Goal: Task Accomplishment & Management: Complete application form

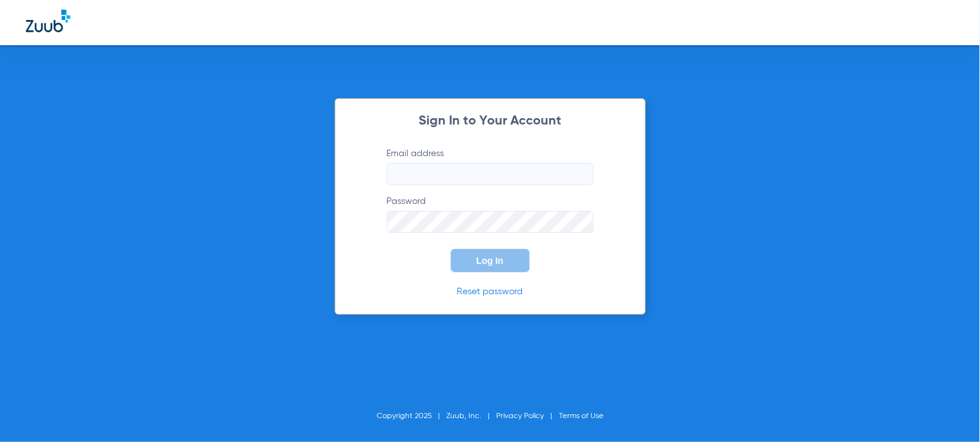
type input "[EMAIL_ADDRESS][DOMAIN_NAME]"
click at [468, 266] on button "Log In" at bounding box center [490, 260] width 79 height 23
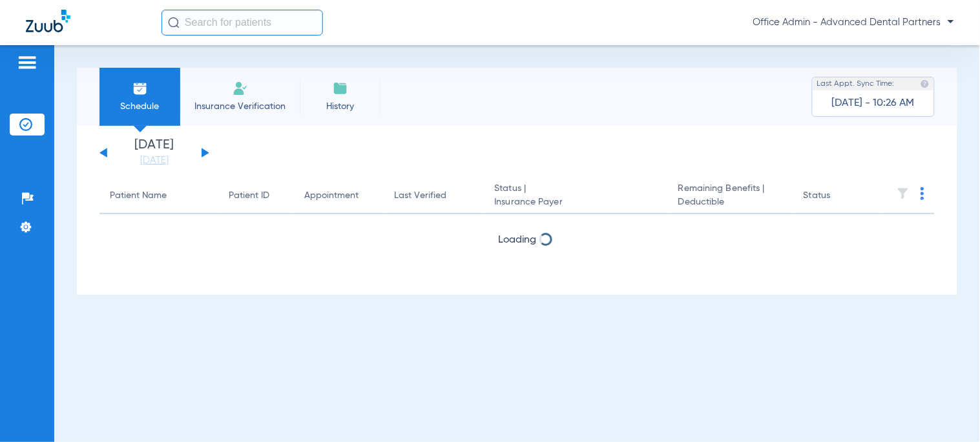
click at [216, 25] on input "text" at bounding box center [241, 23] width 161 height 26
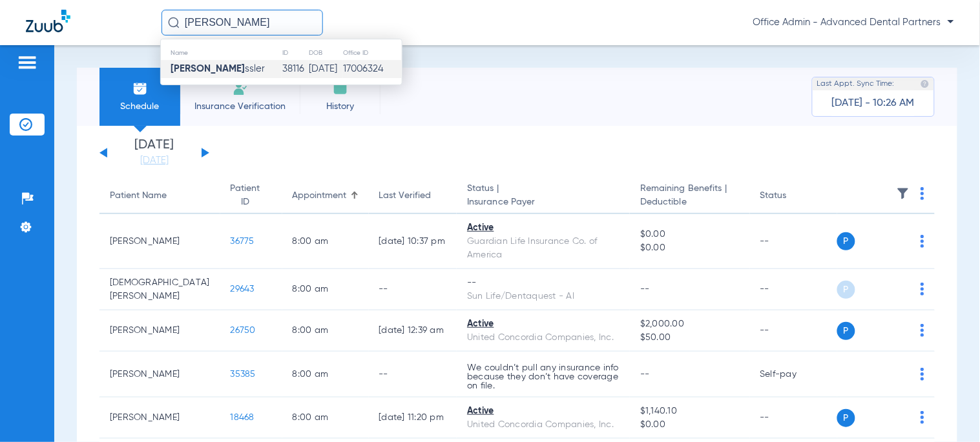
type input "[PERSON_NAME]"
click at [221, 65] on span "[PERSON_NAME] ssler" at bounding box center [218, 69] width 94 height 10
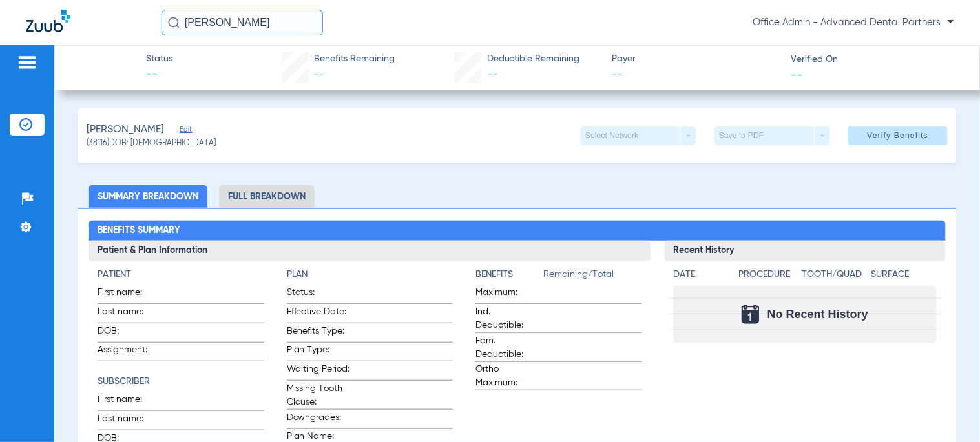
click at [238, 198] on li "Full Breakdown" at bounding box center [267, 196] width 96 height 23
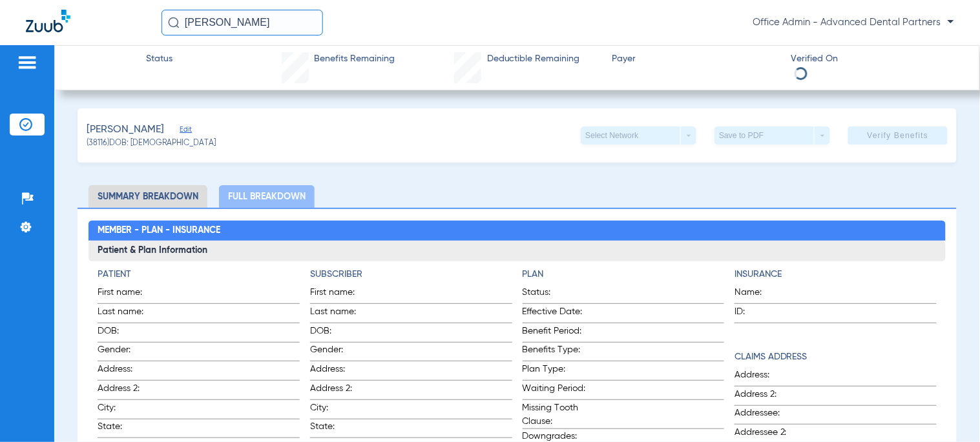
click at [221, 30] on input "[PERSON_NAME]" at bounding box center [241, 23] width 161 height 26
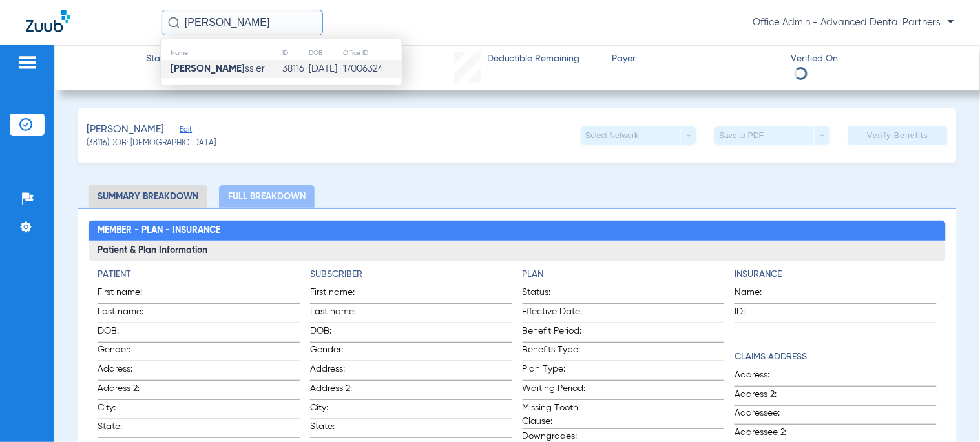
click at [56, 21] on img at bounding box center [48, 21] width 45 height 23
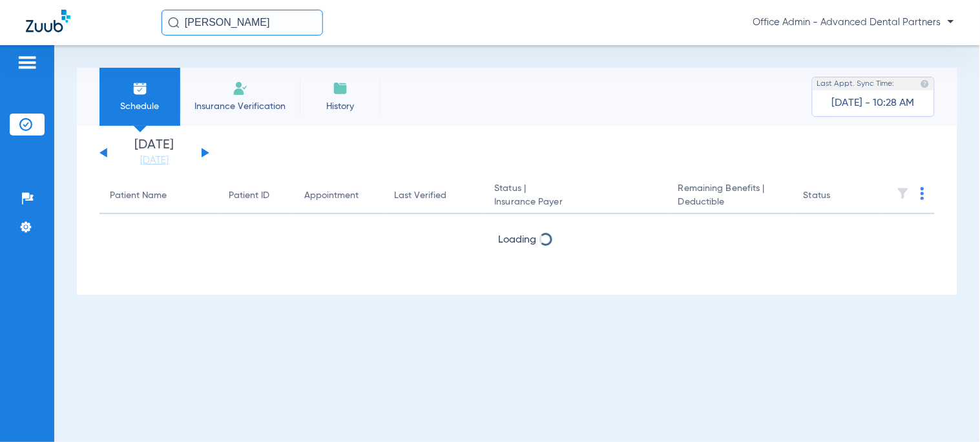
click at [253, 76] on li "Insurance Verification" at bounding box center [240, 97] width 120 height 58
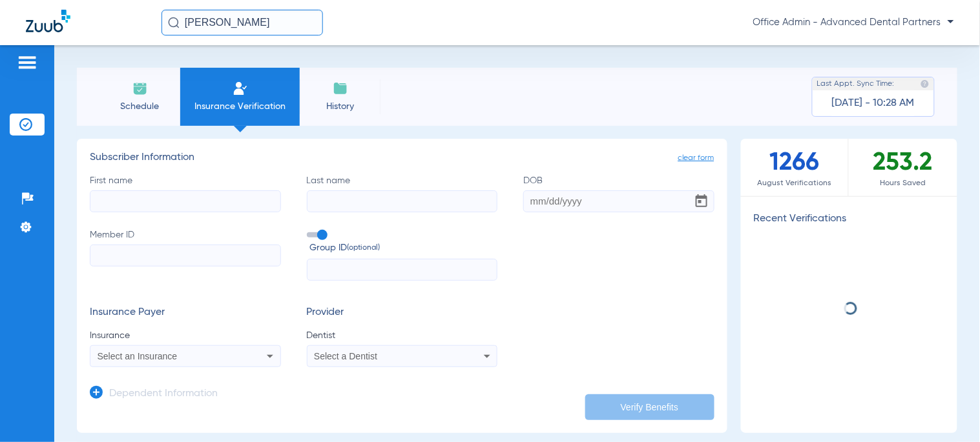
click at [243, 194] on input "First name" at bounding box center [185, 202] width 191 height 22
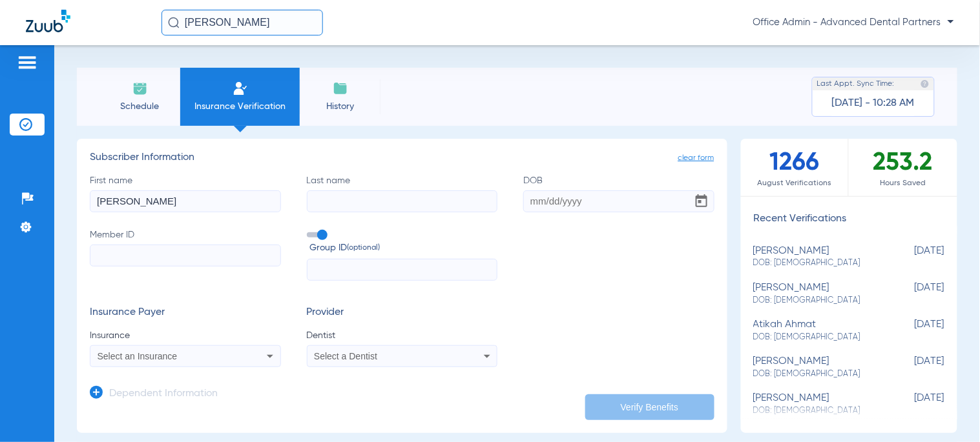
type input "[PERSON_NAME]"
type input "H"
click at [366, 198] on input "H" at bounding box center [402, 202] width 191 height 22
click at [401, 205] on input "H" at bounding box center [402, 202] width 191 height 22
type input "[PERSON_NAME]"
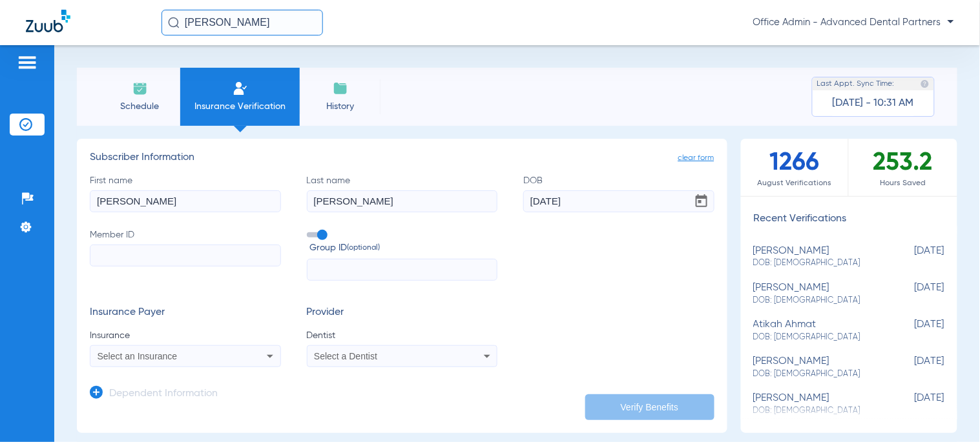
type input "[DATE]"
click at [117, 243] on label "Member ID" at bounding box center [185, 255] width 191 height 53
click at [117, 245] on input "Member ID" at bounding box center [185, 256] width 191 height 22
click at [115, 257] on input "Member ID" at bounding box center [185, 256] width 191 height 22
click at [164, 250] on input "Member ID Required" at bounding box center [185, 256] width 191 height 22
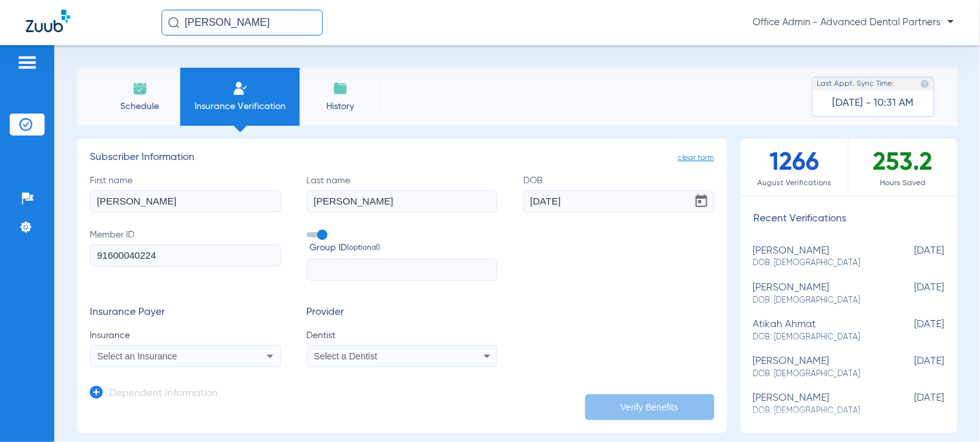
type input "91600040224"
click at [173, 356] on span "Select an Insurance" at bounding box center [138, 356] width 80 height 10
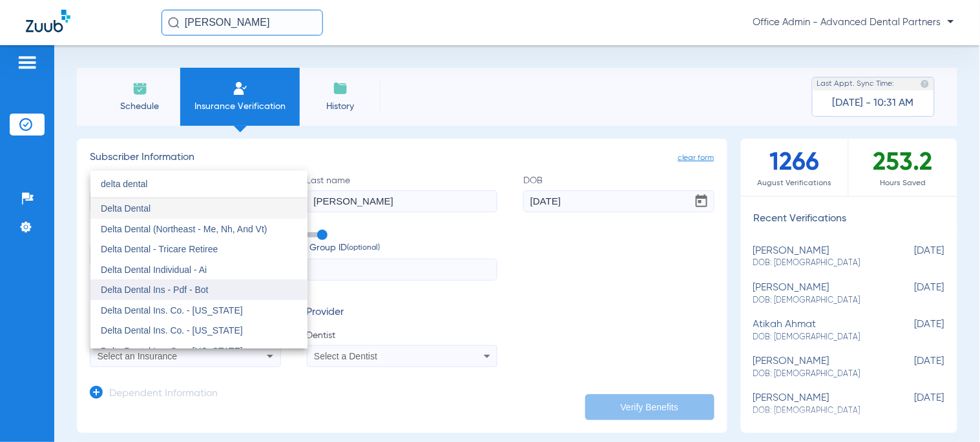
scroll to position [646, 0]
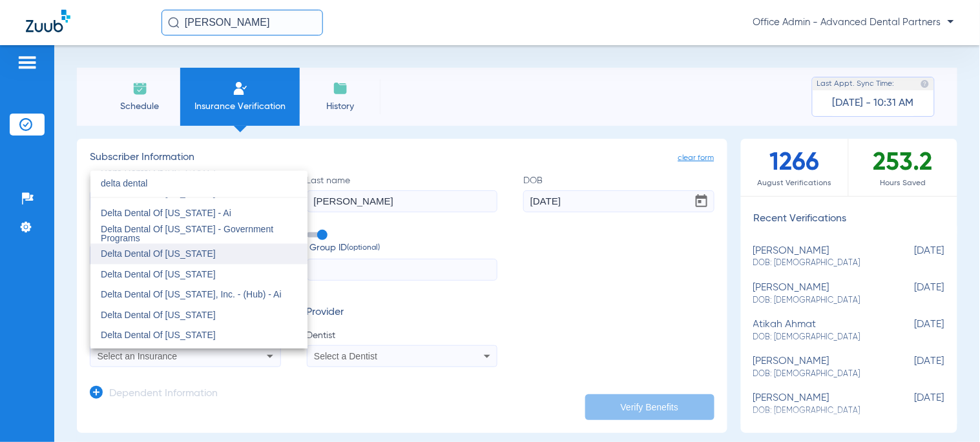
type input "delta dental"
click at [190, 249] on span "Delta Dental Of [US_STATE]" at bounding box center [158, 254] width 115 height 10
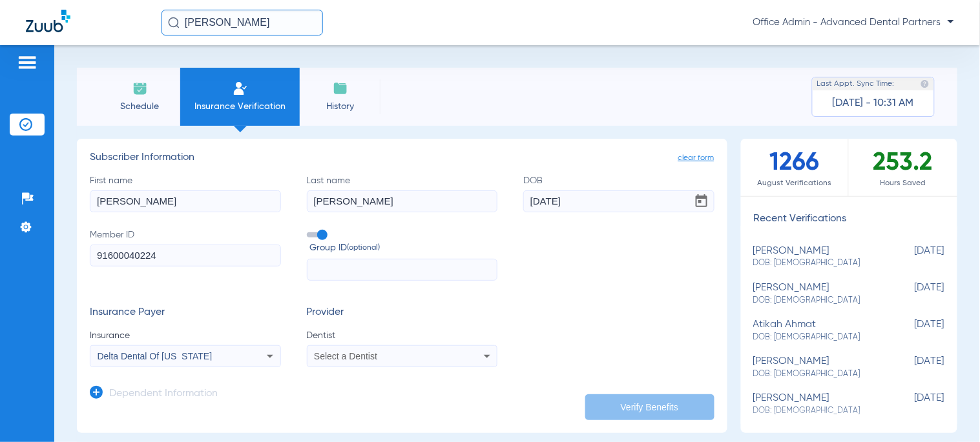
click at [356, 360] on span "Select a Dentist" at bounding box center [345, 356] width 63 height 10
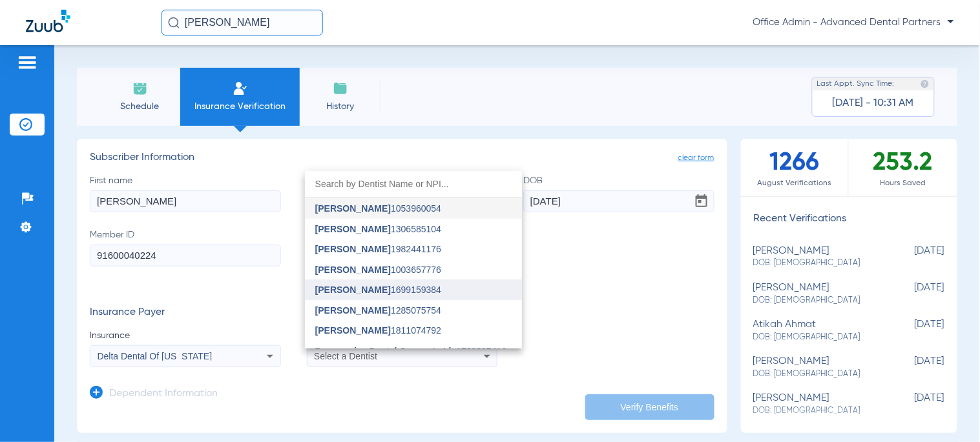
click at [363, 286] on span "[PERSON_NAME]" at bounding box center [353, 290] width 76 height 10
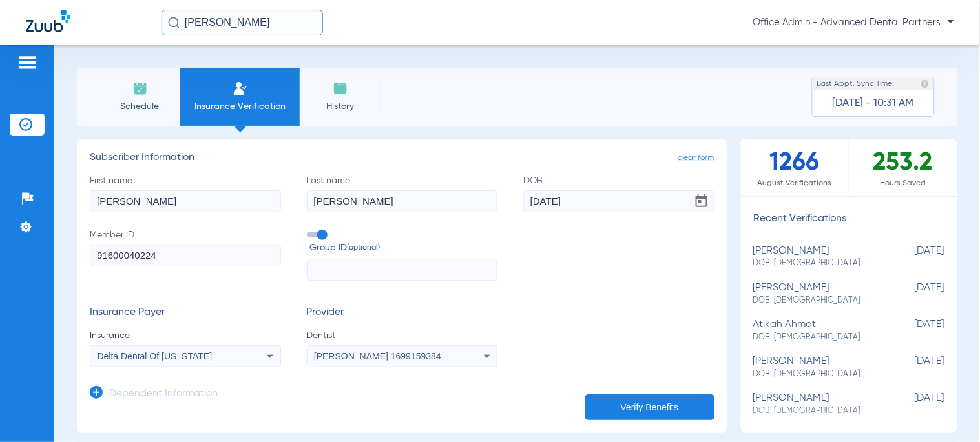
click at [630, 404] on button "Verify Benefits" at bounding box center [649, 408] width 129 height 26
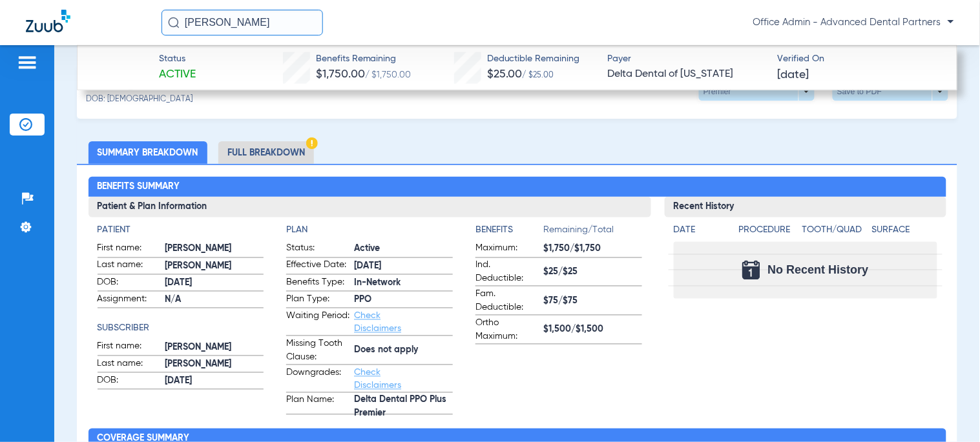
scroll to position [379, 0]
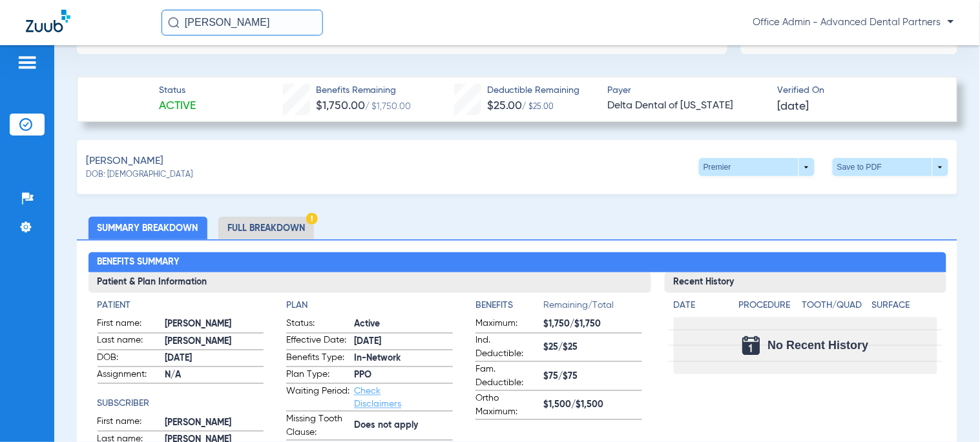
click at [280, 227] on li "Full Breakdown" at bounding box center [266, 228] width 96 height 23
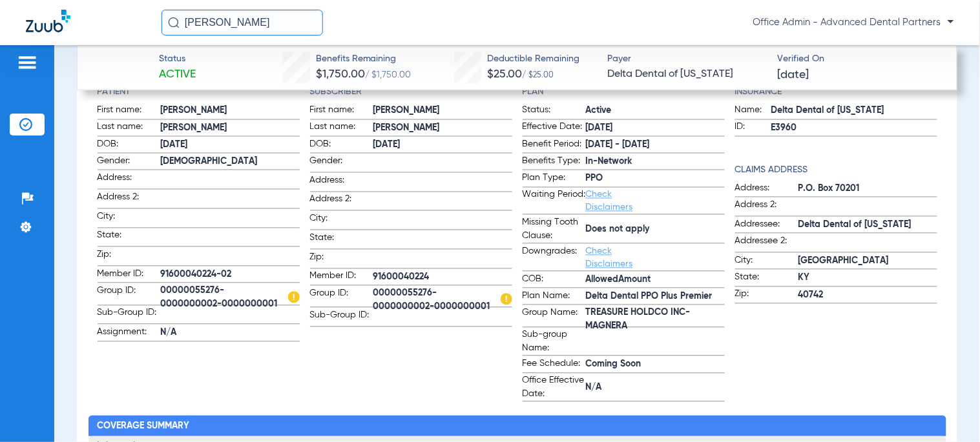
scroll to position [595, 0]
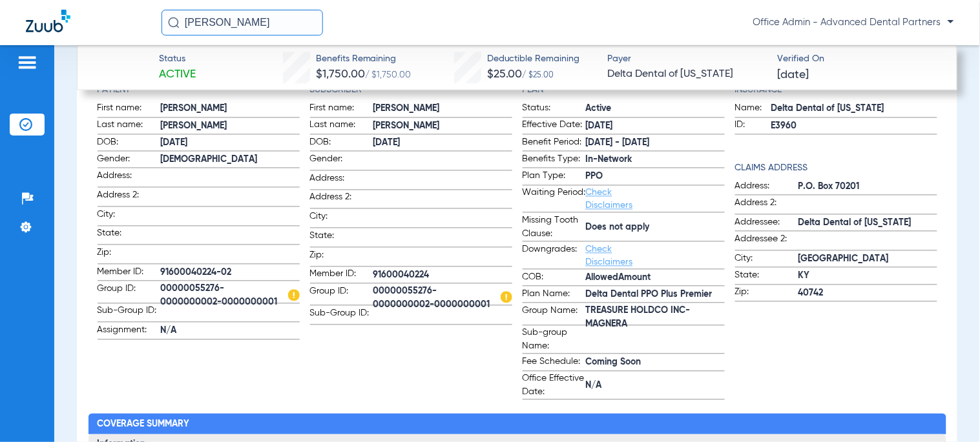
click at [474, 296] on span "00000055276-0000000002-0000000001" at bounding box center [442, 299] width 139 height 14
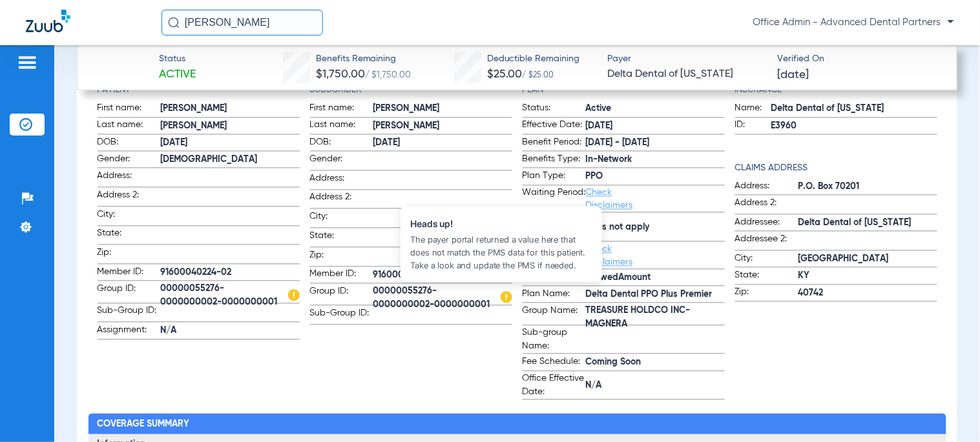
click at [505, 296] on img at bounding box center [507, 298] width 12 height 12
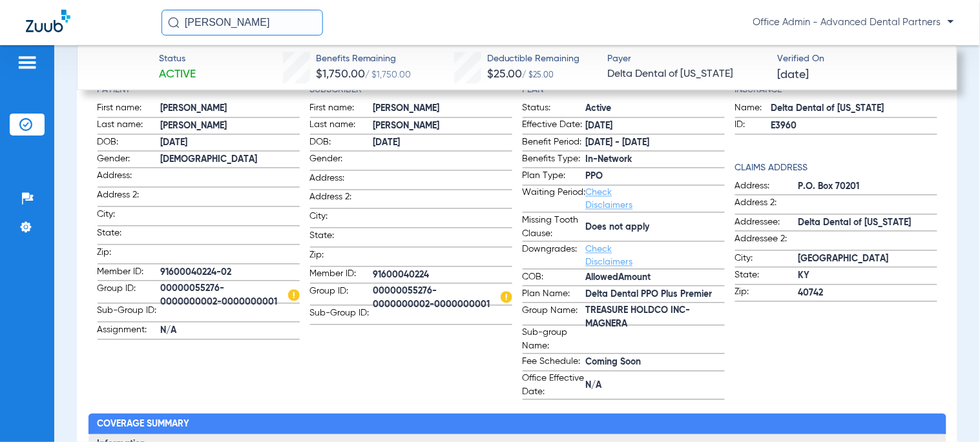
click at [210, 290] on span "00000055276-0000000002-0000000001" at bounding box center [230, 297] width 139 height 14
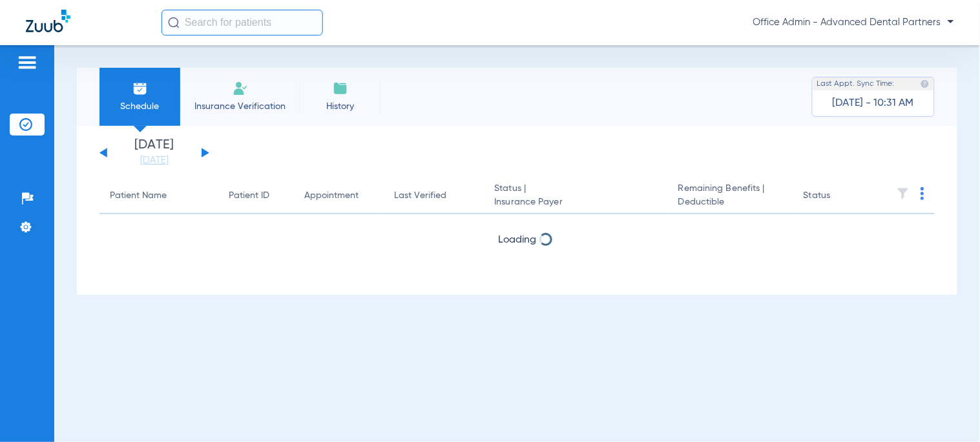
click at [207, 102] on span "Insurance Verification" at bounding box center [240, 106] width 100 height 13
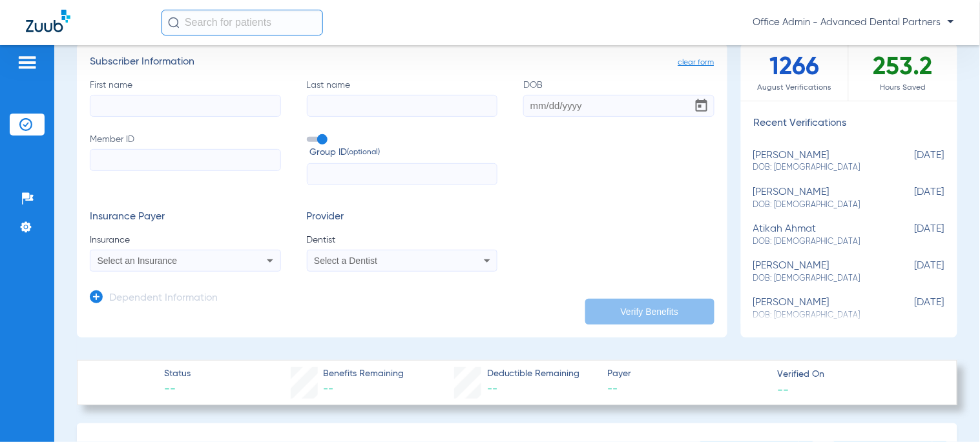
scroll to position [72, 0]
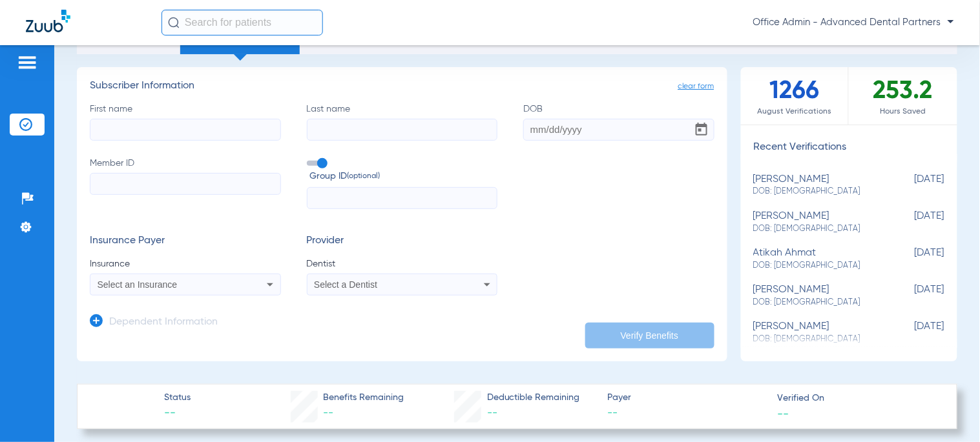
click at [132, 119] on input "First name" at bounding box center [185, 130] width 191 height 22
type input "Edward"
type input "Marberger"
type input "09/27/1980"
click at [118, 191] on input "Member ID" at bounding box center [185, 184] width 191 height 22
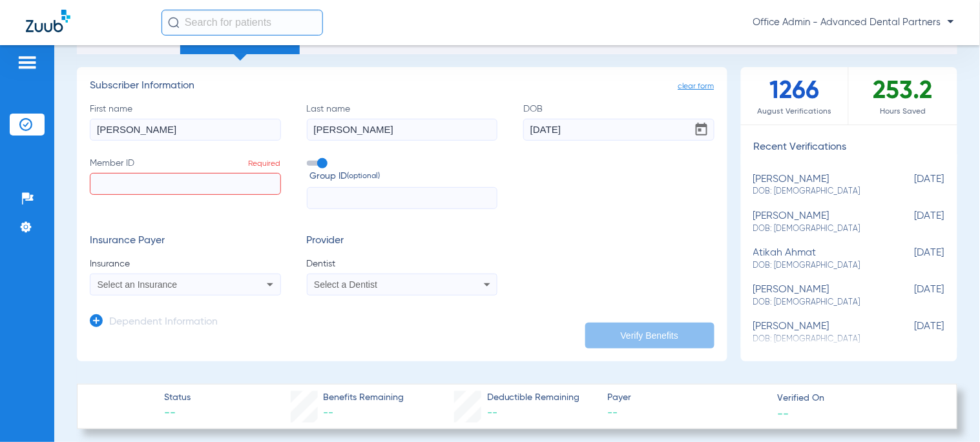
click at [156, 179] on input "Member ID Required" at bounding box center [185, 184] width 191 height 22
type input "950456249"
click at [166, 287] on span "Select an Insurance" at bounding box center [138, 285] width 80 height 10
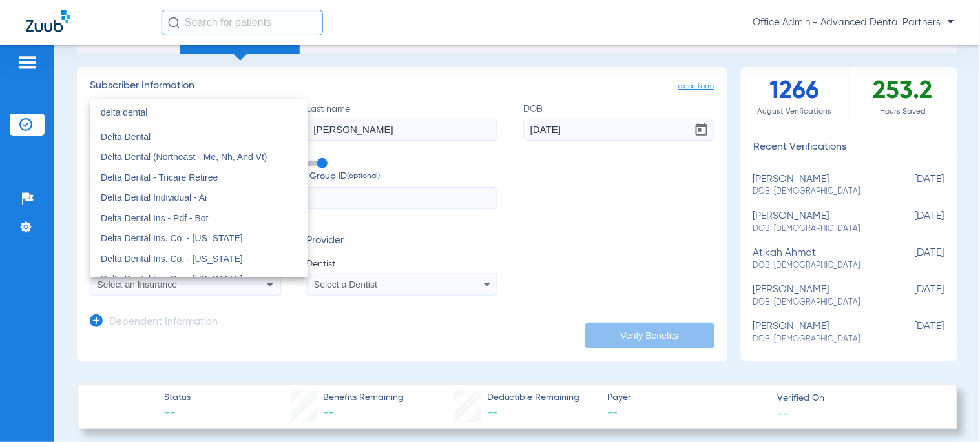
type input "delta dental"
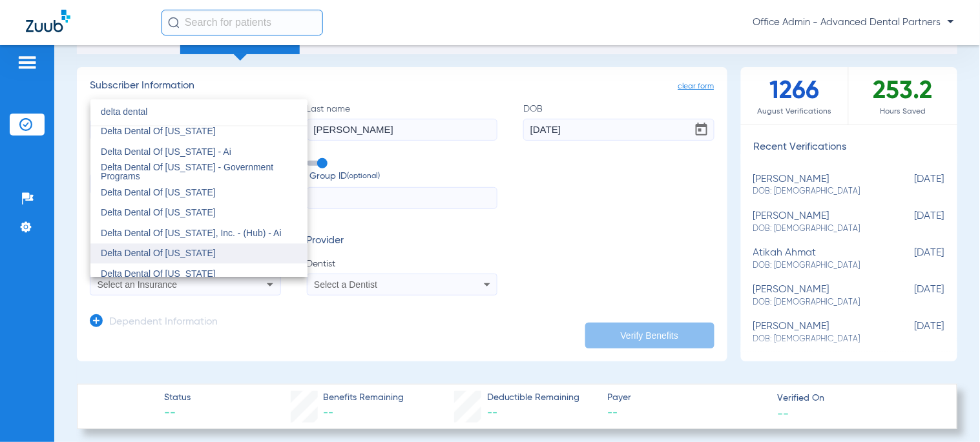
scroll to position [564, 0]
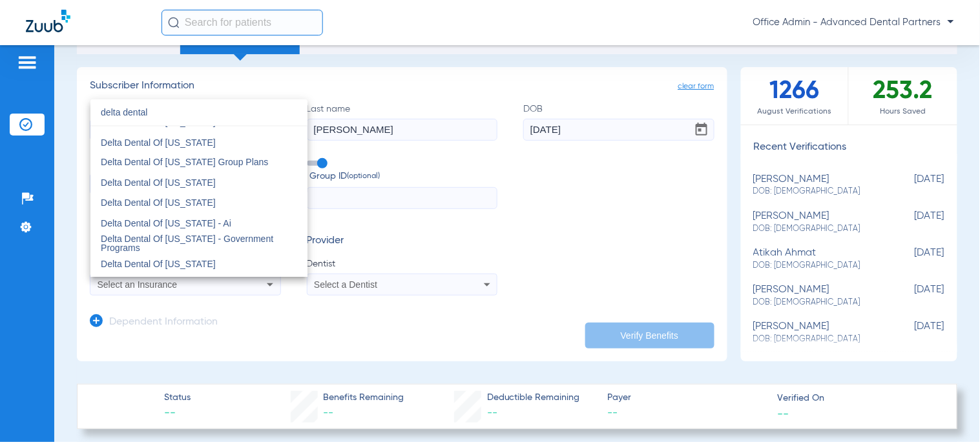
click at [373, 208] on div at bounding box center [490, 221] width 980 height 442
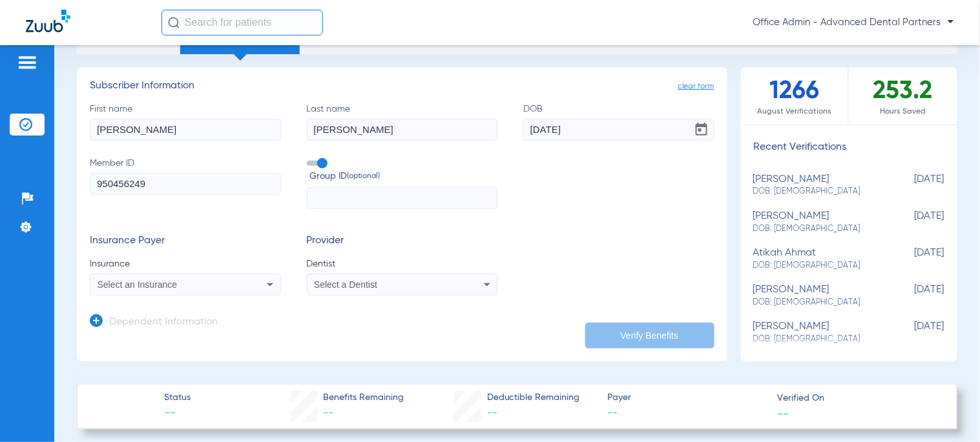
click at [176, 284] on span "Select an Insurance" at bounding box center [138, 285] width 80 height 10
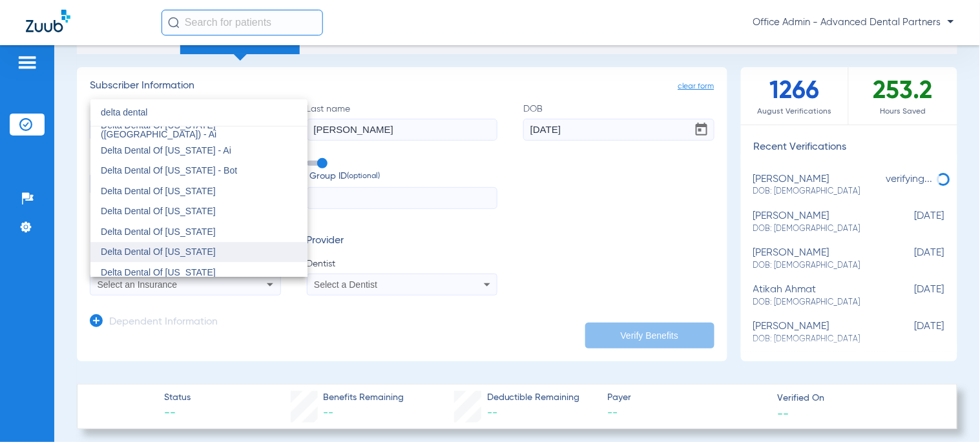
scroll to position [851, 0]
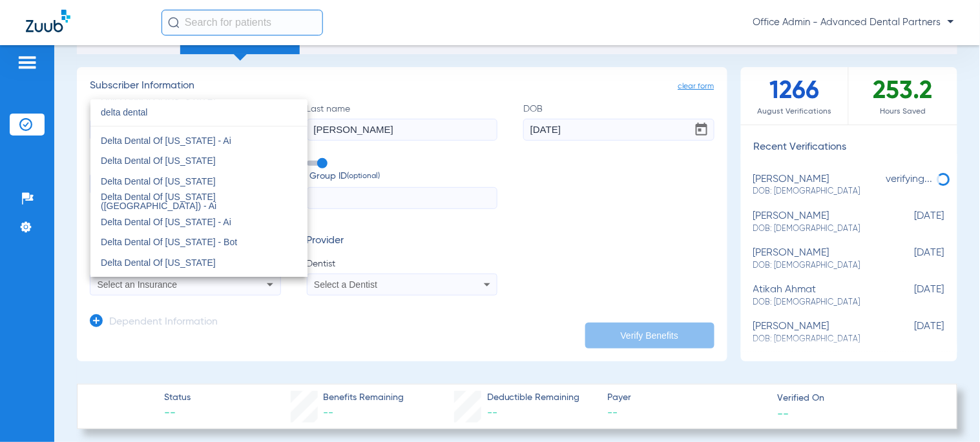
type input "delta dental"
click at [527, 351] on div at bounding box center [490, 221] width 980 height 442
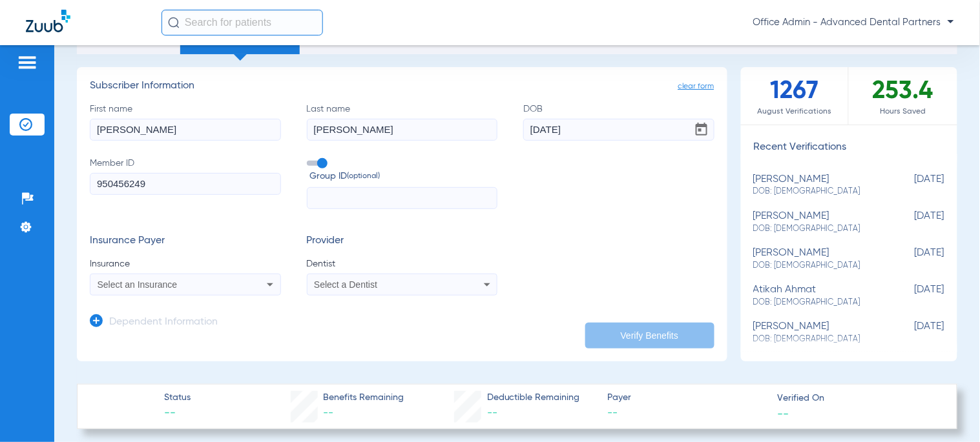
click at [191, 301] on app-dependent-form "Dependent Information" at bounding box center [402, 317] width 625 height 43
click at [192, 287] on div "Select an Insurance" at bounding box center [168, 284] width 141 height 9
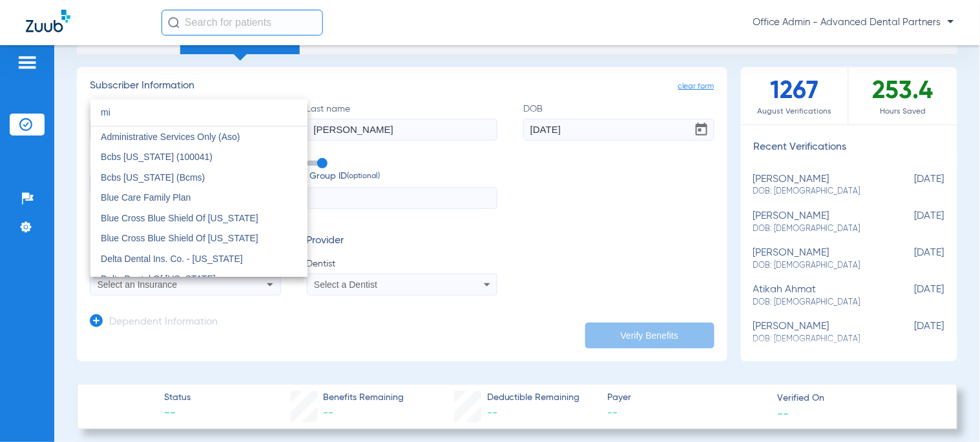
type input "m"
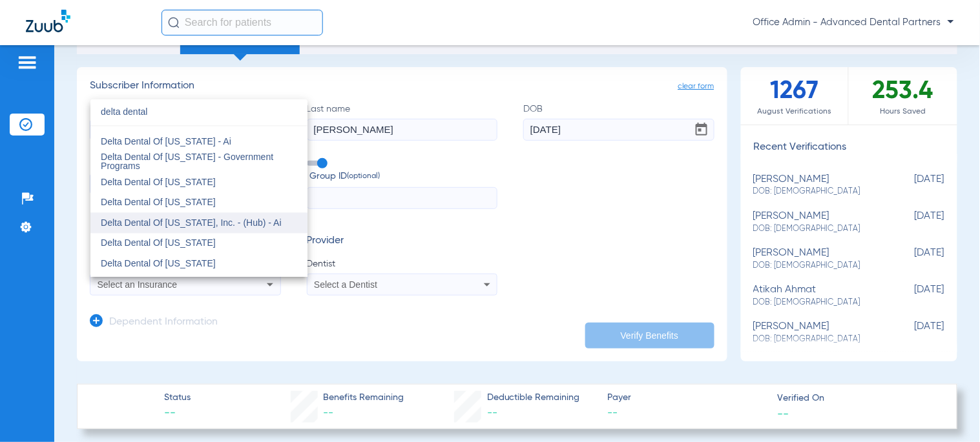
scroll to position [718, 0]
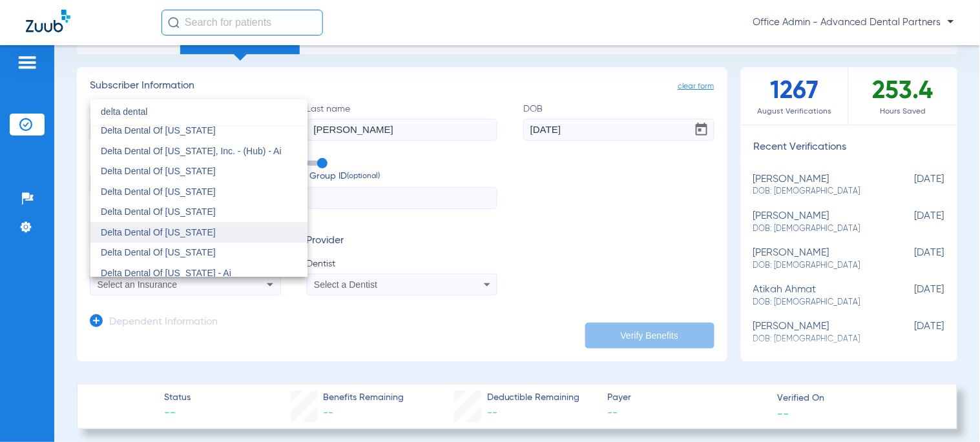
type input "delta dental"
click at [210, 235] on mat-option "Delta Dental Of [US_STATE]" at bounding box center [198, 233] width 217 height 21
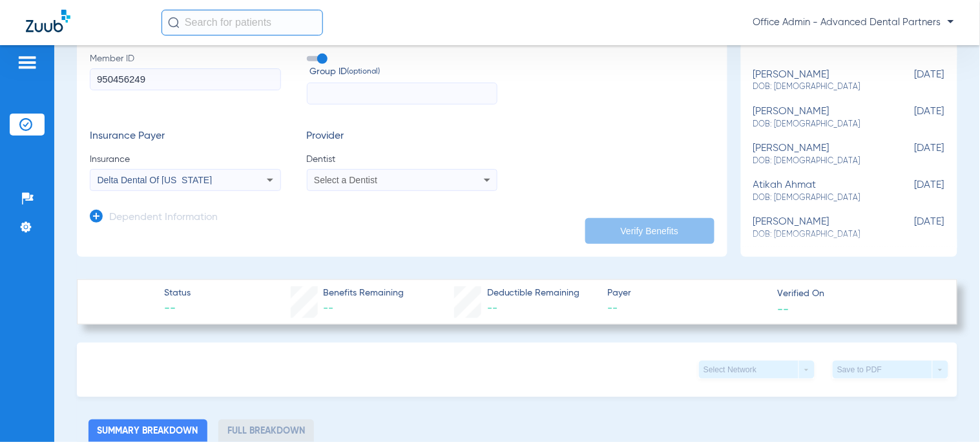
scroll to position [0, 0]
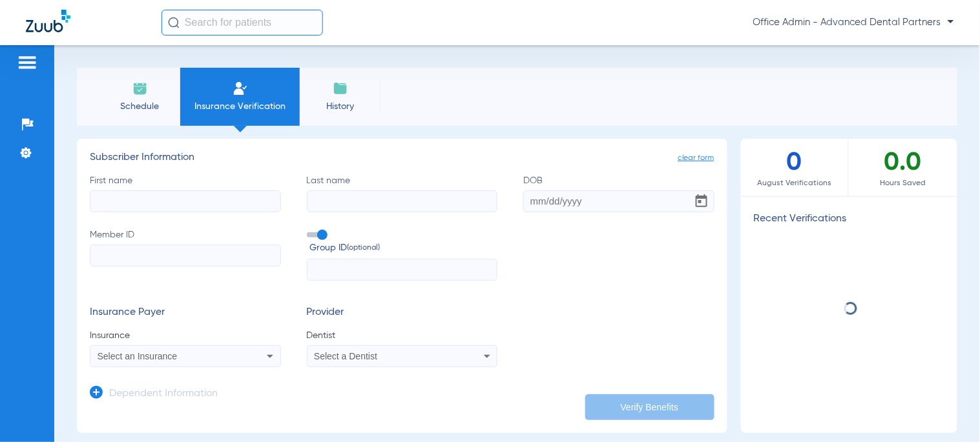
click at [175, 191] on input "First name" at bounding box center [185, 202] width 191 height 22
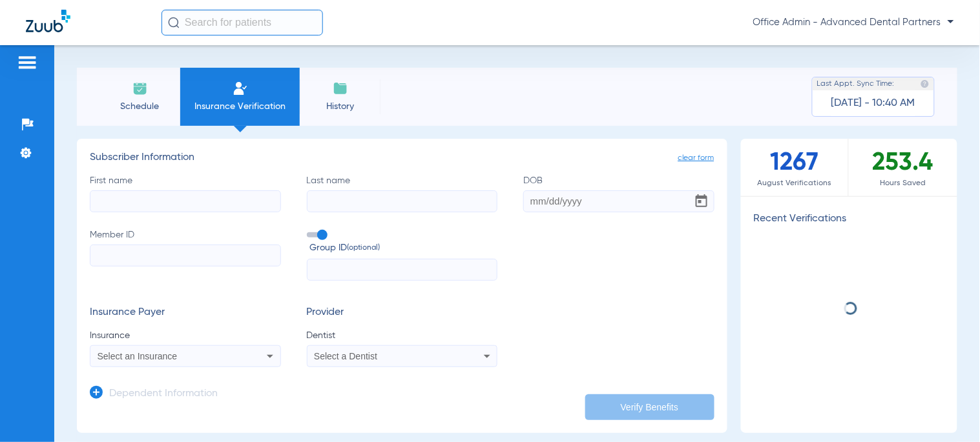
click at [174, 203] on input "First name" at bounding box center [185, 202] width 191 height 22
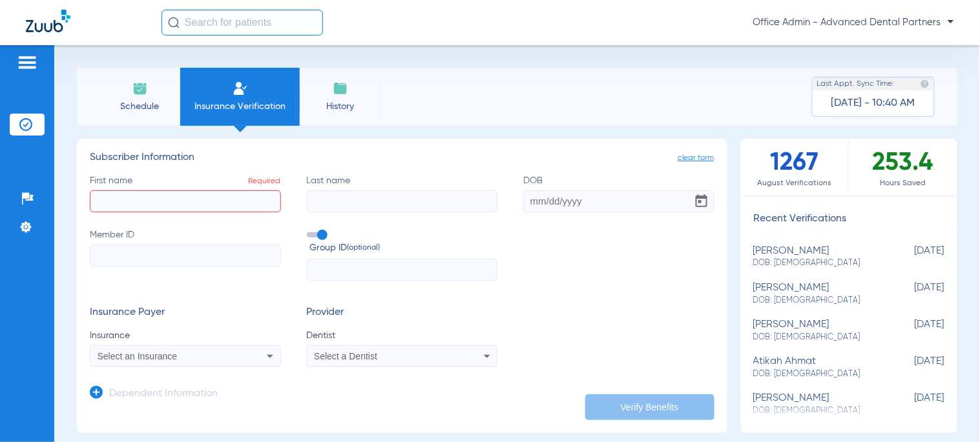
click at [154, 212] on div "First name Required Last name DOB Member ID Group ID (optional)" at bounding box center [402, 227] width 625 height 107
click at [155, 207] on input "First name Required" at bounding box center [185, 202] width 191 height 22
type input "[PERSON_NAME]"
type input "09/24/1981"
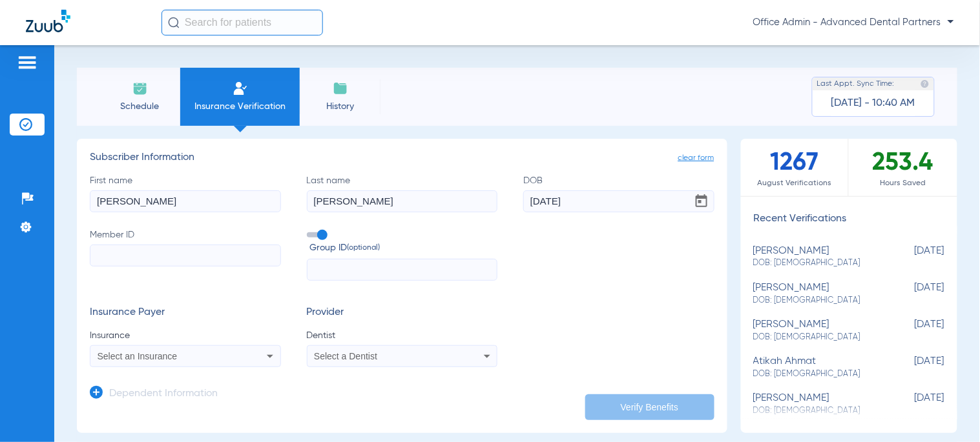
click at [156, 256] on input "Member ID" at bounding box center [185, 256] width 191 height 22
click at [145, 258] on input "Member ID Required" at bounding box center [185, 256] width 191 height 22
click at [227, 249] on input "Member ID Required" at bounding box center [185, 256] width 191 height 22
type input "950456249"
click at [195, 354] on div "Select an Insurance" at bounding box center [168, 356] width 141 height 9
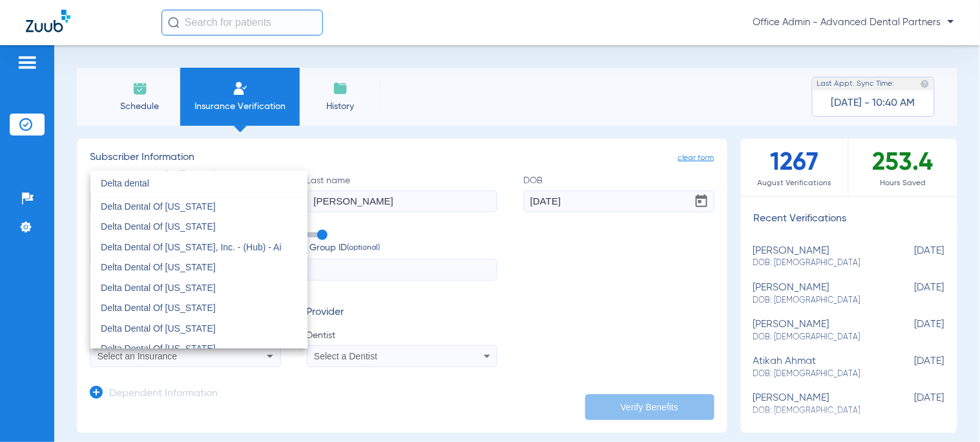
scroll to position [718, 0]
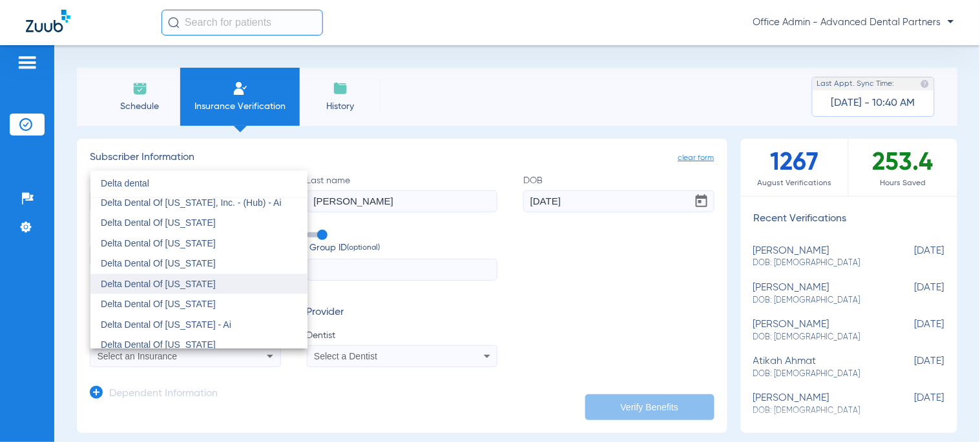
type input "Delta dental"
click at [242, 280] on mat-option "Delta Dental Of [US_STATE]" at bounding box center [198, 285] width 217 height 21
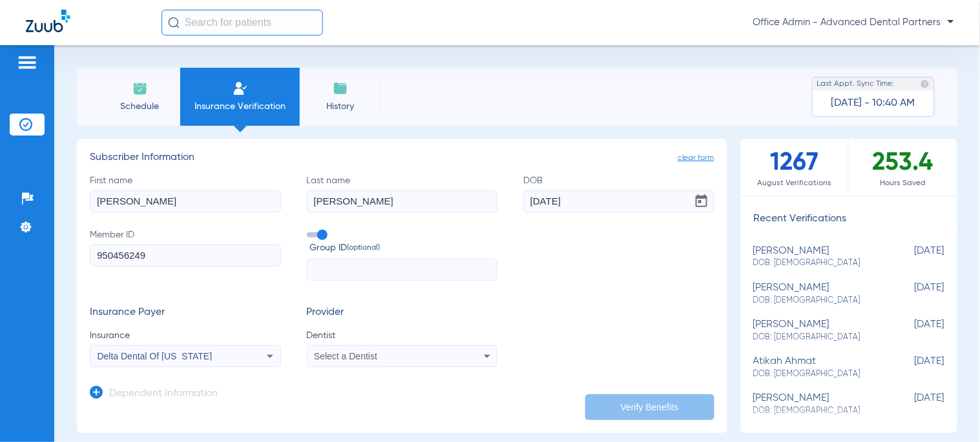
click at [368, 359] on span "Select a Dentist" at bounding box center [345, 356] width 63 height 10
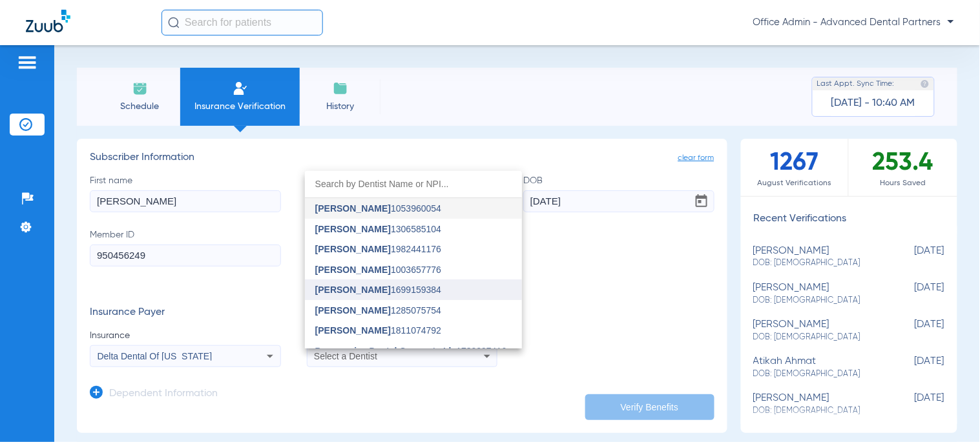
click at [363, 282] on mat-option "Eric Solberg 1699159384" at bounding box center [413, 290] width 217 height 21
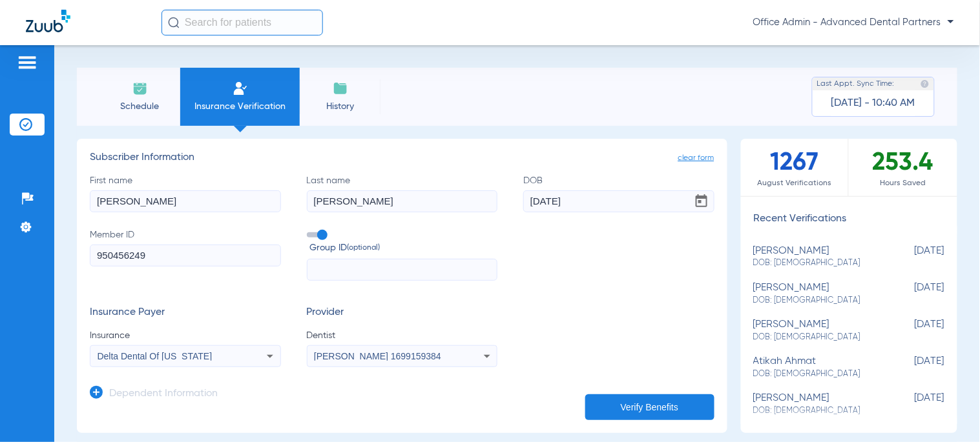
click at [659, 396] on button "Verify Benefits" at bounding box center [649, 408] width 129 height 26
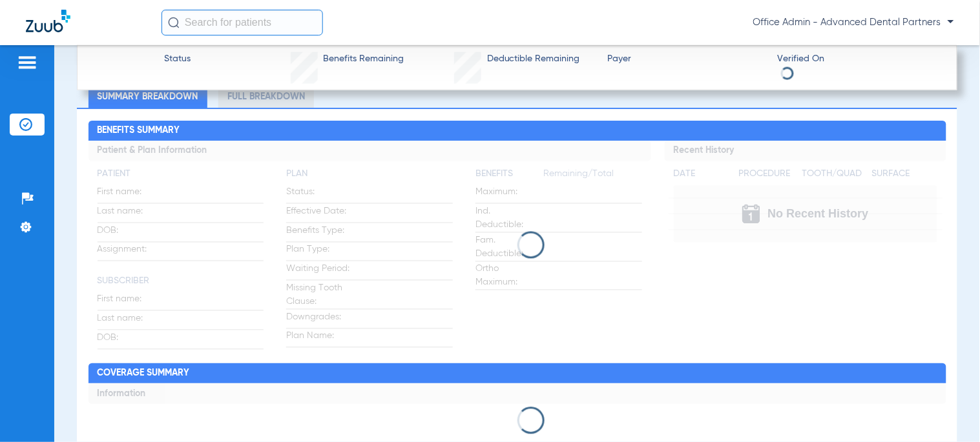
scroll to position [574, 0]
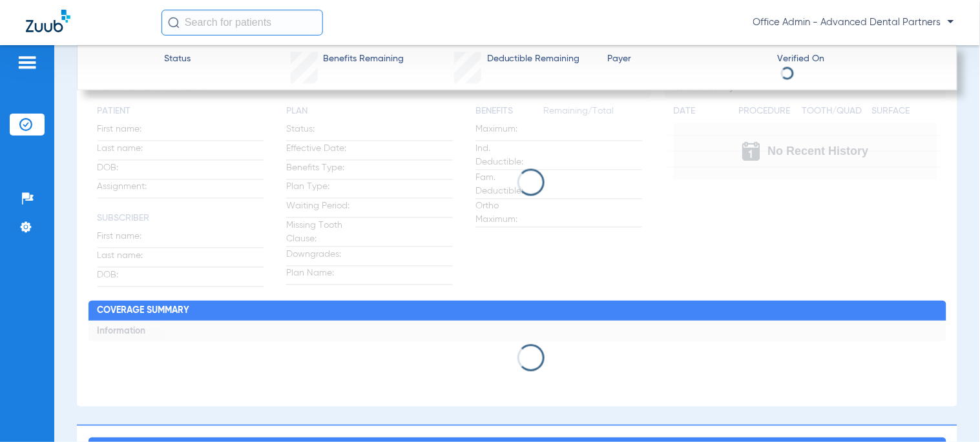
type input "Edward"
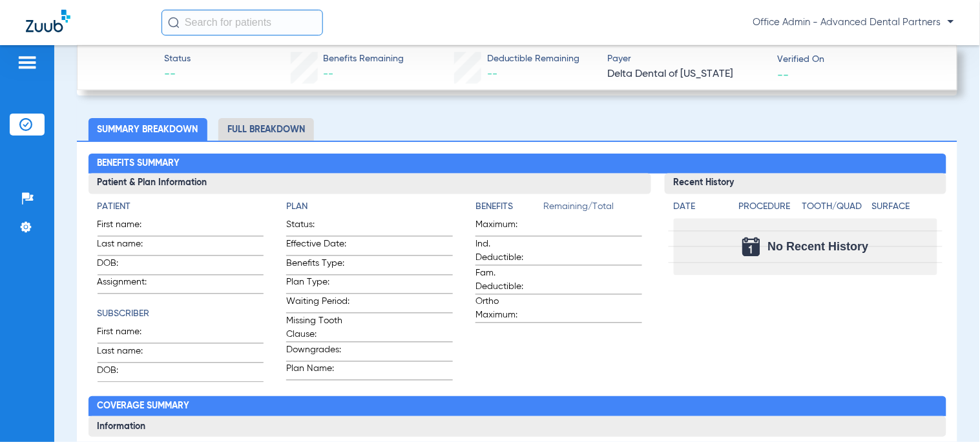
scroll to position [668, 0]
